Goal: Information Seeking & Learning: Find specific fact

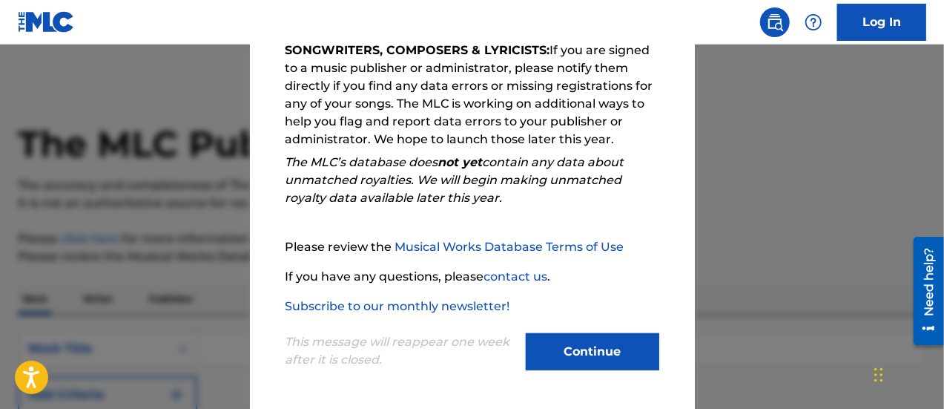
click at [565, 352] on button "Continue" at bounding box center [593, 351] width 134 height 37
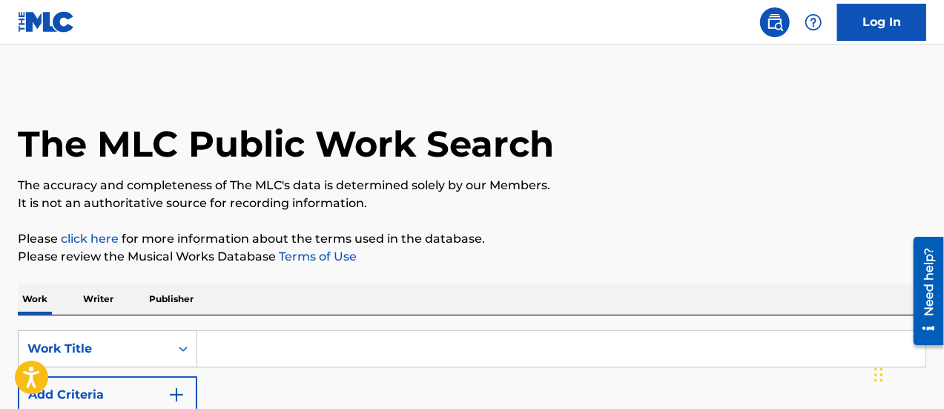
click at [304, 345] on input "Search Form" at bounding box center [561, 349] width 729 height 36
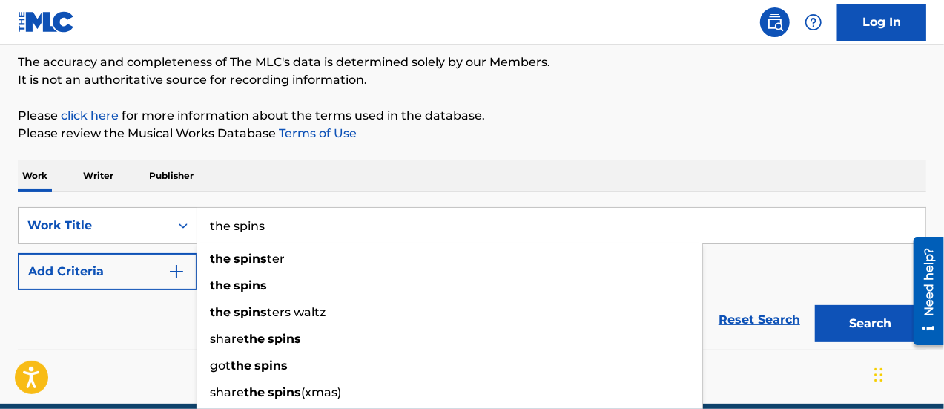
type input "the spins"
click at [735, 262] on div "SearchWithCriteriadefe5060-1bc5-43d0-ad2c-16bb44a43f1d Work Title the spins the…" at bounding box center [472, 248] width 909 height 83
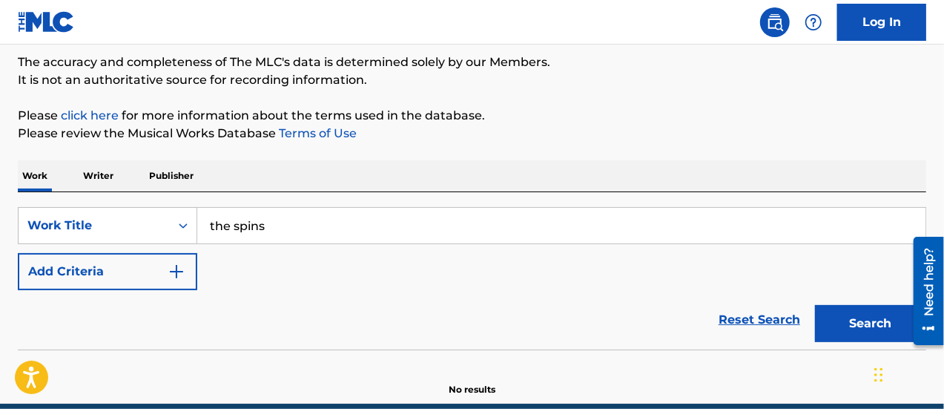
click at [85, 251] on div "SearchWithCriteriadefe5060-1bc5-43d0-ad2c-16bb44a43f1d Work Title the spins Add…" at bounding box center [472, 248] width 909 height 83
click at [85, 263] on button "Add Criteria" at bounding box center [108, 271] width 180 height 37
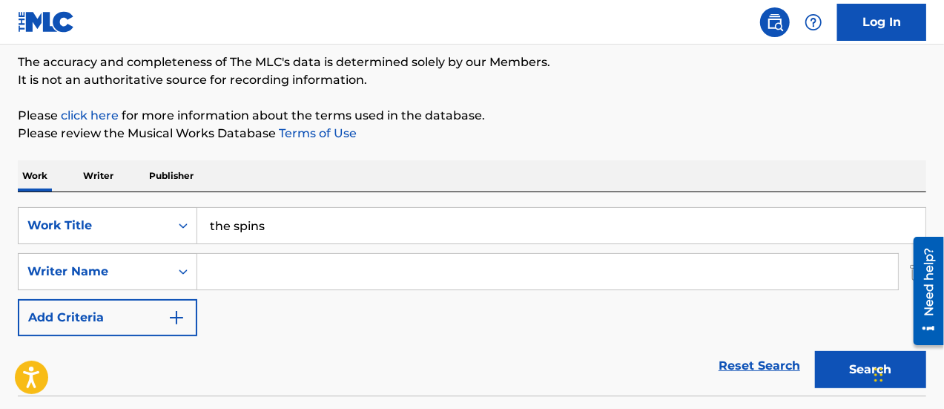
click at [415, 280] on input "Search Form" at bounding box center [547, 272] width 701 height 36
click at [280, 268] on input "Search Form" at bounding box center [547, 272] width 701 height 36
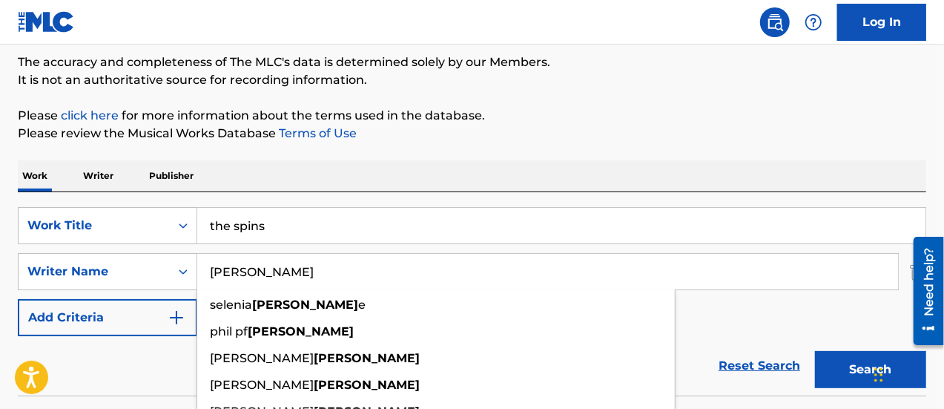
type input "[PERSON_NAME]"
click at [815, 351] on button "Search" at bounding box center [870, 369] width 111 height 37
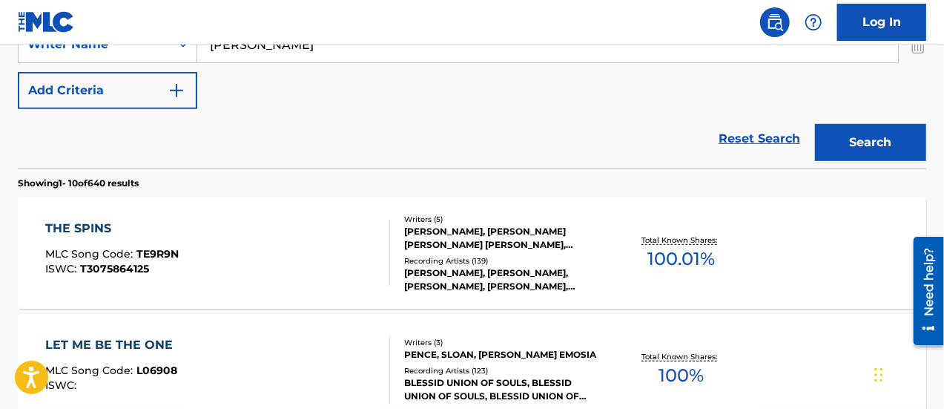
scroll to position [371, 0]
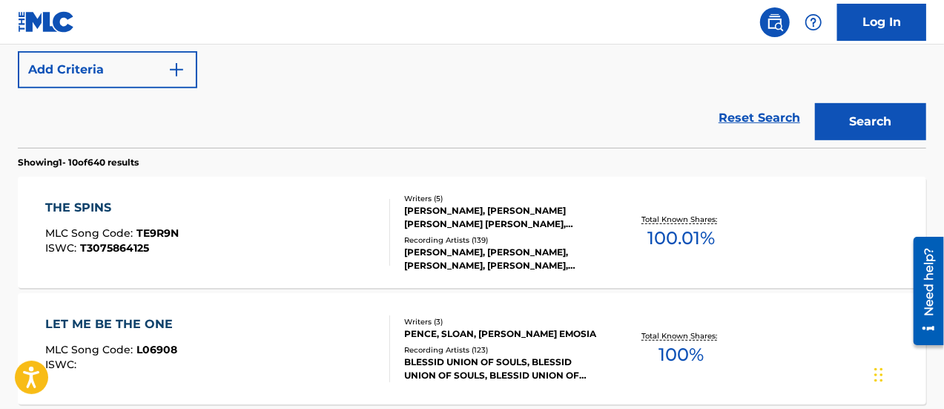
click at [279, 223] on div "THE SPINS MLC Song Code : TE9R9N ISWC : T3075864125" at bounding box center [218, 232] width 346 height 67
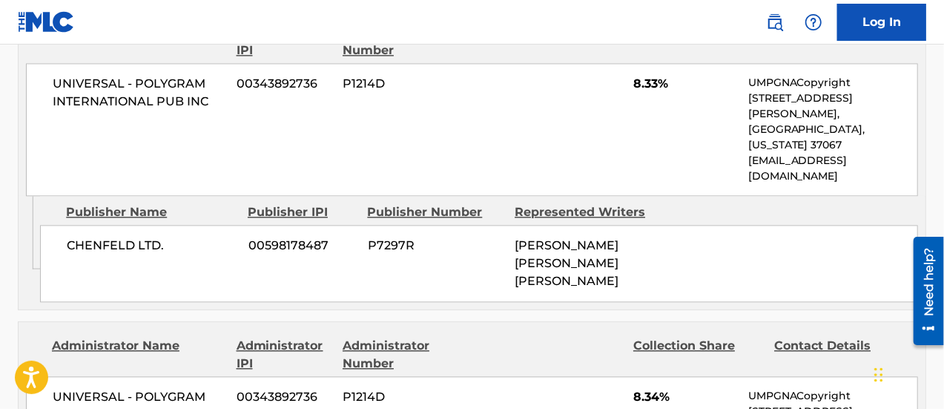
scroll to position [1484, 0]
